Goal: Transaction & Acquisition: Purchase product/service

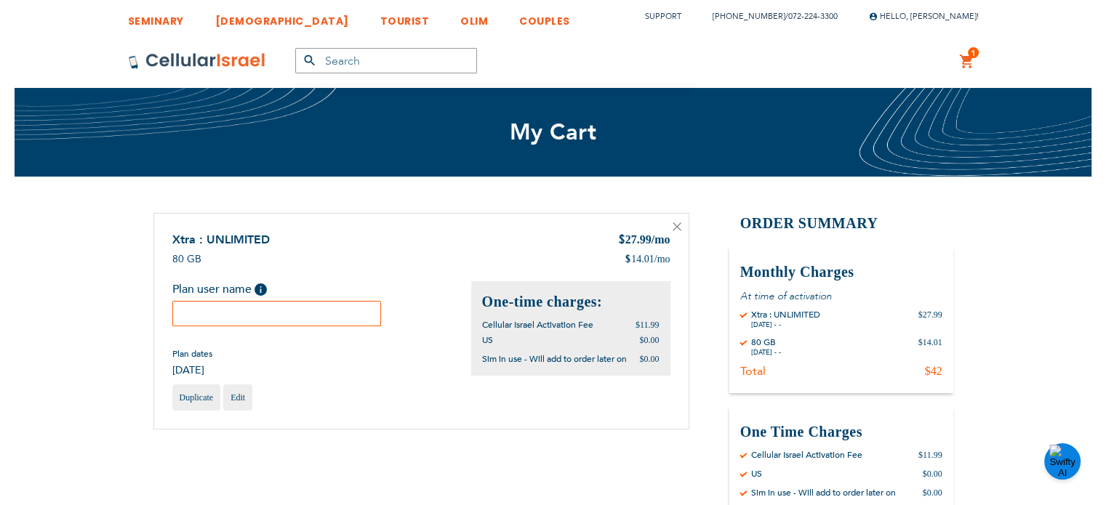
click at [346, 309] on input "text" at bounding box center [276, 313] width 209 height 25
paste input "[PERSON_NAME]"
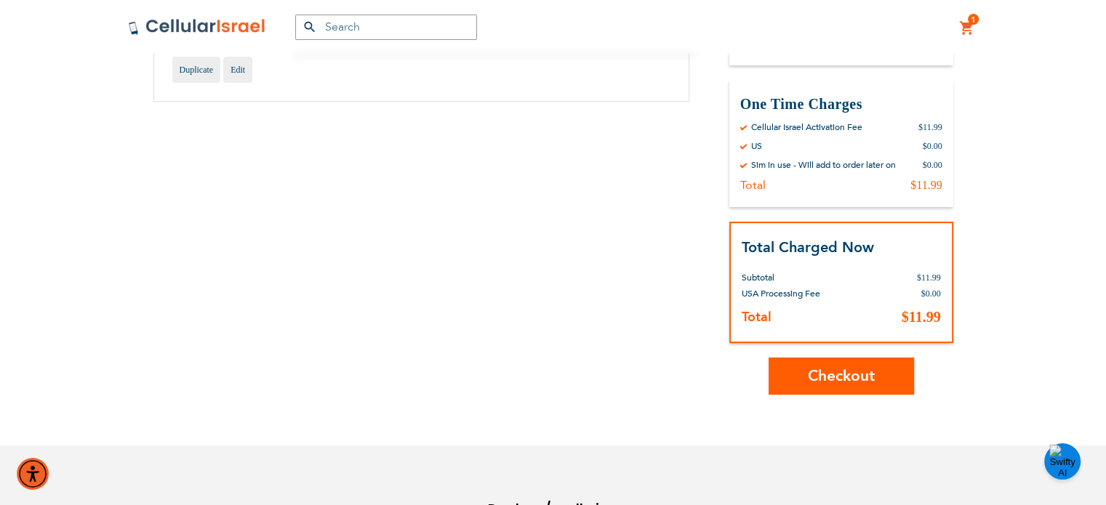
scroll to position [329, 0]
type input "[PERSON_NAME]"
click at [826, 365] on span "Checkout" at bounding box center [841, 375] width 67 height 21
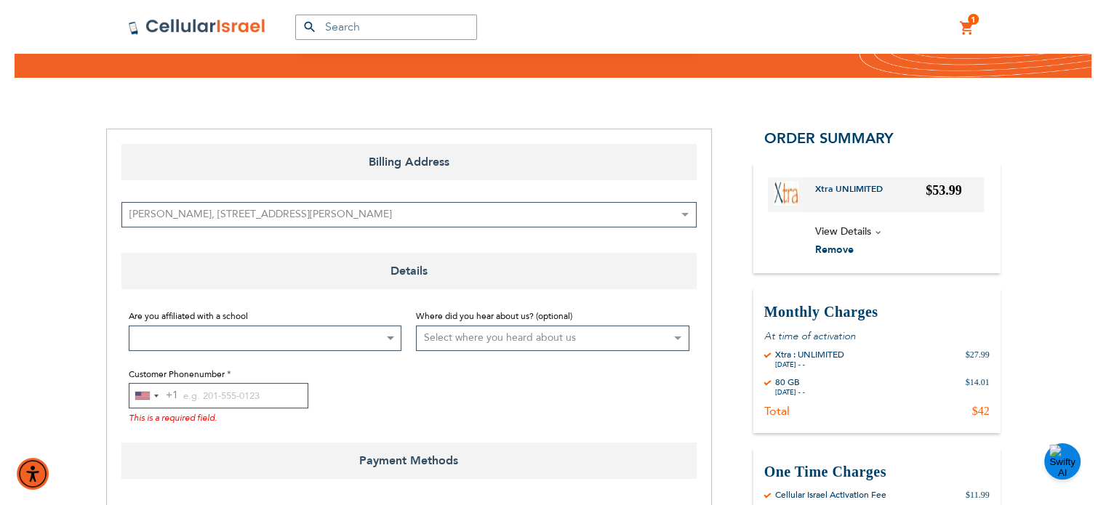
scroll to position [131, 0]
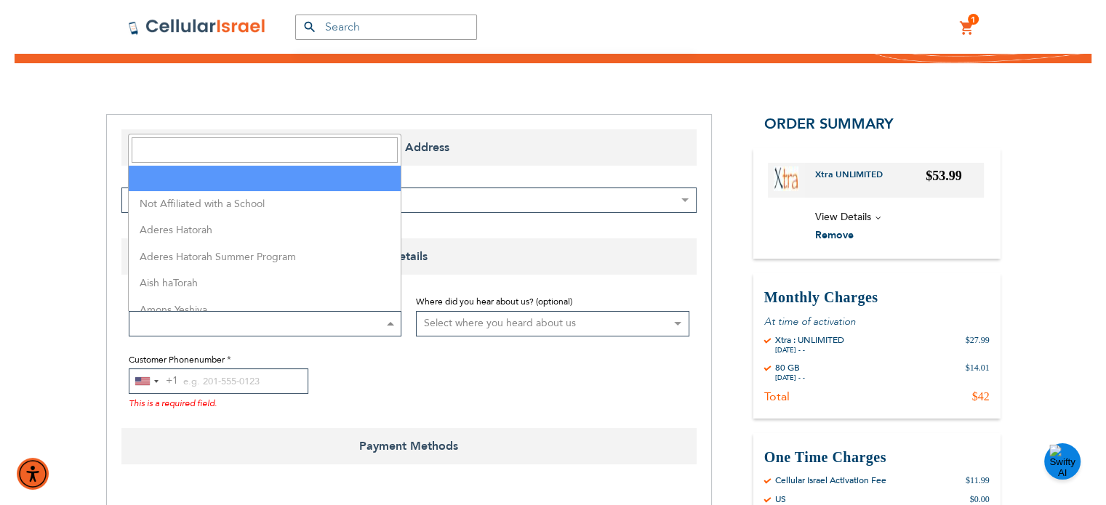
click at [380, 325] on span at bounding box center [265, 323] width 273 height 25
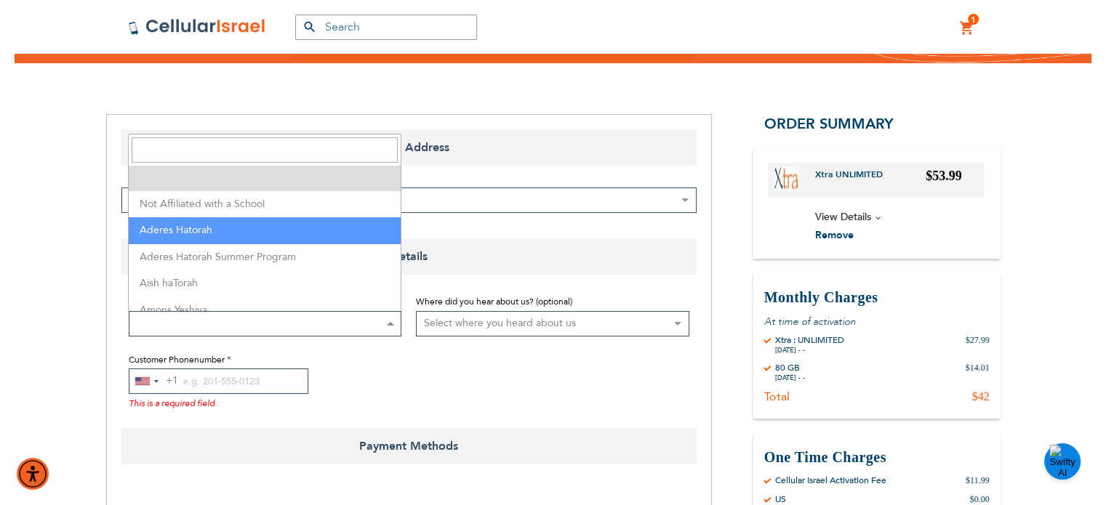
select select "2"
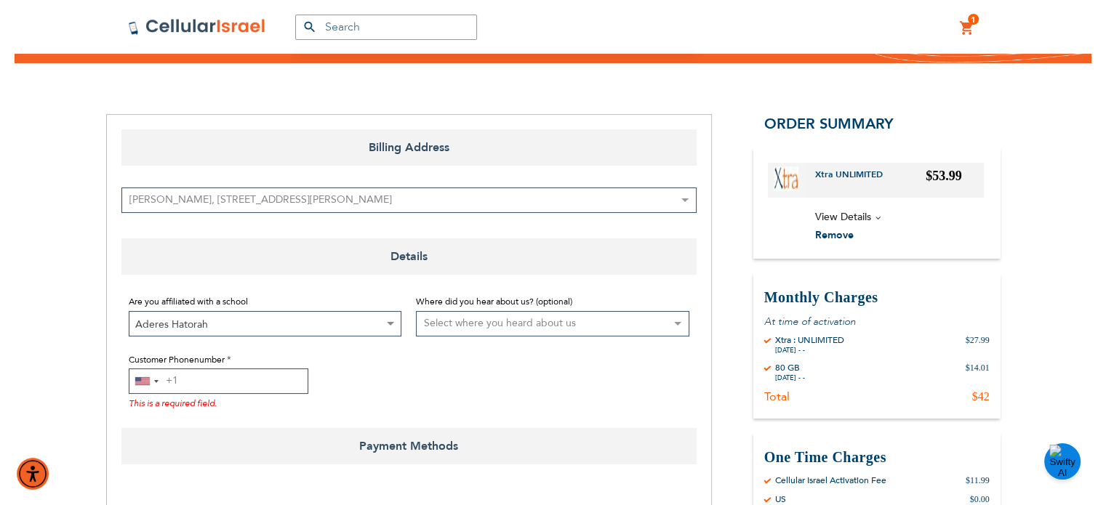
click at [244, 376] on input "Customer Phonenumber" at bounding box center [219, 381] width 180 height 25
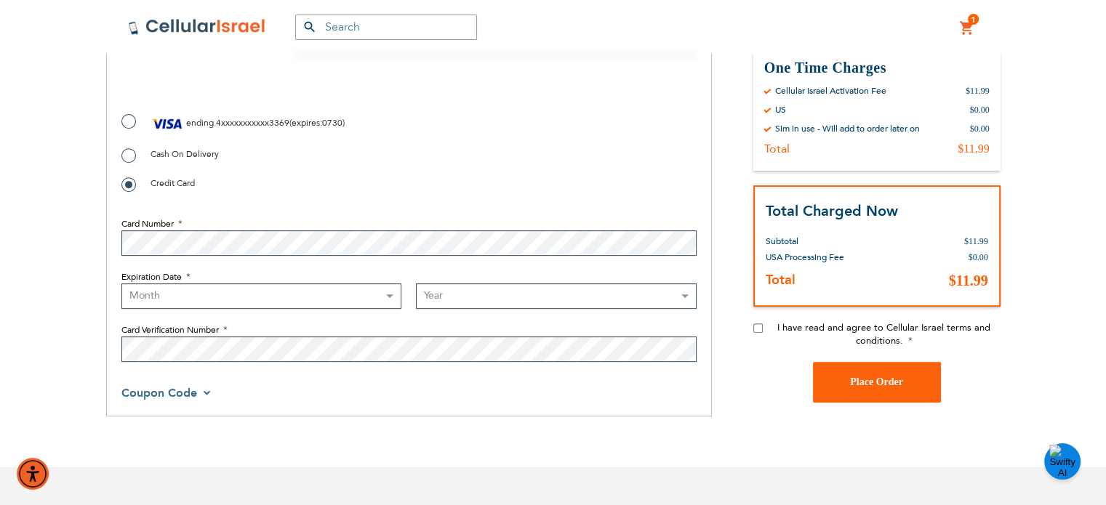
scroll to position [584, 0]
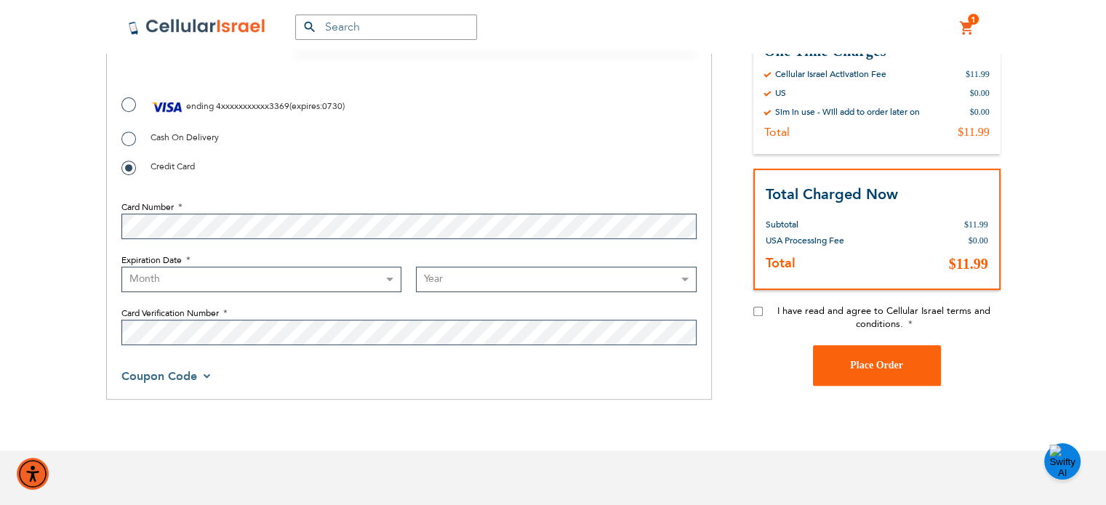
type input "[PHONE_NUMBER]"
click at [254, 109] on span "4xxxxxxxxxxx3369" at bounding box center [252, 106] width 73 height 12
radio input "true"
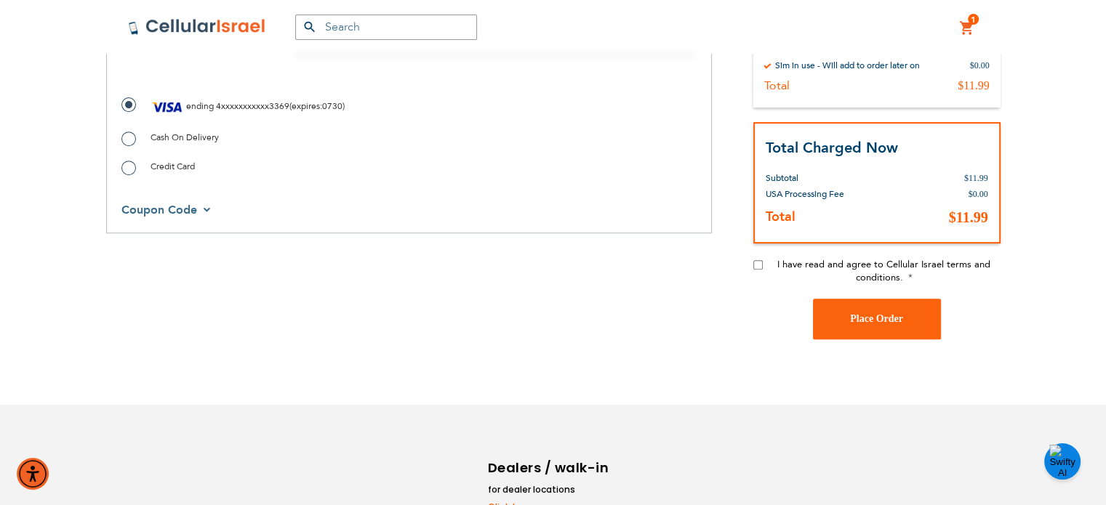
checkbox input "true"
click at [753, 267] on input "I have read and agree to Cellular Israel terms and conditions." at bounding box center [757, 264] width 9 height 9
checkbox input "true"
click at [862, 323] on span "Place Order" at bounding box center [876, 318] width 53 height 11
